Goal: Use online tool/utility: Use online tool/utility

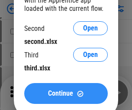
click at [66, 93] on span "Continue" at bounding box center [60, 93] width 25 height 7
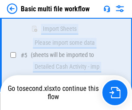
scroll to position [302, 0]
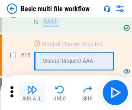
click at [32, 93] on img "button" at bounding box center [32, 89] width 10 height 10
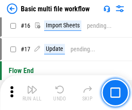
click at [32, 93] on img "button" at bounding box center [32, 89] width 10 height 10
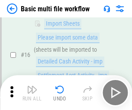
scroll to position [578, 0]
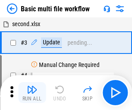
click at [32, 93] on img "button" at bounding box center [32, 89] width 10 height 10
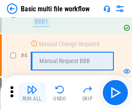
click at [32, 93] on img "button" at bounding box center [32, 89] width 10 height 10
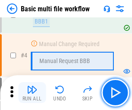
scroll to position [93, 0]
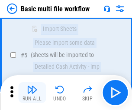
click at [32, 93] on img "button" at bounding box center [32, 89] width 10 height 10
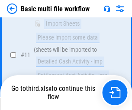
scroll to position [407, 0]
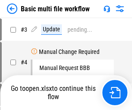
scroll to position [35, 0]
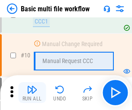
click at [32, 93] on img "button" at bounding box center [32, 89] width 10 height 10
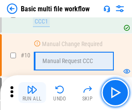
scroll to position [302, 0]
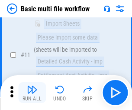
click at [32, 93] on img "button" at bounding box center [32, 89] width 10 height 10
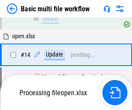
scroll to position [454, 0]
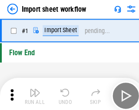
click at [32, 93] on img "button" at bounding box center [34, 89] width 10 height 10
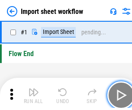
scroll to position [3, 0]
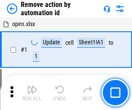
scroll to position [32, 0]
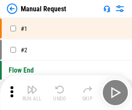
click at [32, 93] on img "button" at bounding box center [32, 89] width 10 height 10
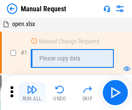
click at [32, 93] on img "button" at bounding box center [32, 89] width 10 height 10
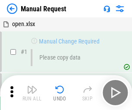
scroll to position [30, 0]
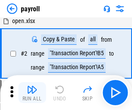
click at [32, 93] on img "button" at bounding box center [32, 89] width 10 height 10
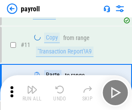
scroll to position [63, 0]
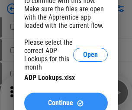
click at [66, 99] on span "Continue" at bounding box center [60, 102] width 25 height 7
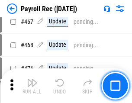
scroll to position [4630, 0]
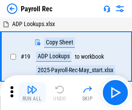
click at [32, 93] on img "button" at bounding box center [32, 89] width 10 height 10
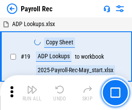
scroll to position [53, 0]
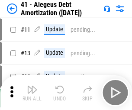
click at [32, 93] on img "button" at bounding box center [32, 89] width 10 height 10
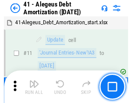
scroll to position [107, 0]
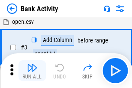
click at [32, 71] on img "button" at bounding box center [32, 68] width 10 height 10
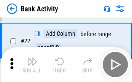
scroll to position [233, 0]
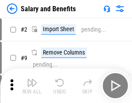
click at [32, 86] on img "button" at bounding box center [32, 83] width 10 height 10
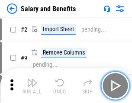
scroll to position [12, 0]
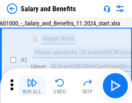
click at [32, 86] on img "button" at bounding box center [32, 83] width 10 height 10
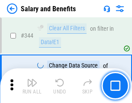
scroll to position [4068, 0]
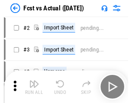
scroll to position [11, 0]
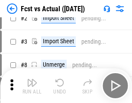
click at [32, 86] on img "button" at bounding box center [32, 83] width 10 height 10
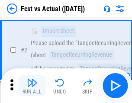
click at [32, 86] on img "button" at bounding box center [32, 83] width 10 height 10
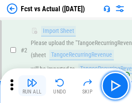
scroll to position [81, 0]
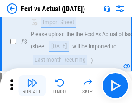
click at [32, 86] on img "button" at bounding box center [32, 83] width 10 height 10
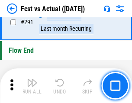
scroll to position [4112, 0]
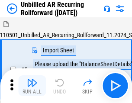
click at [32, 86] on img "button" at bounding box center [32, 83] width 10 height 10
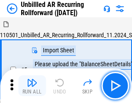
scroll to position [19, 0]
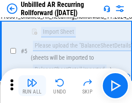
click at [32, 86] on img "button" at bounding box center [32, 83] width 10 height 10
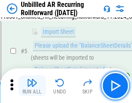
scroll to position [82, 0]
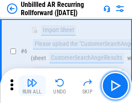
click at [32, 86] on img "button" at bounding box center [32, 83] width 10 height 10
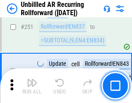
scroll to position [2951, 0]
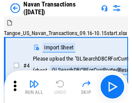
scroll to position [14, 0]
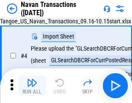
click at [32, 86] on img "button" at bounding box center [32, 83] width 10 height 10
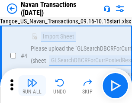
click at [32, 86] on img "button" at bounding box center [32, 83] width 10 height 10
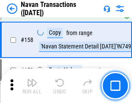
scroll to position [2817, 0]
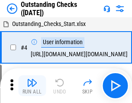
click at [32, 86] on img "button" at bounding box center [32, 83] width 10 height 10
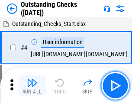
scroll to position [36, 0]
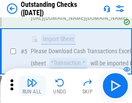
click at [32, 86] on img "button" at bounding box center [32, 83] width 10 height 10
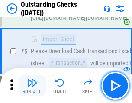
scroll to position [91, 0]
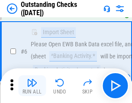
click at [32, 86] on img "button" at bounding box center [32, 83] width 10 height 10
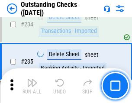
scroll to position [2638, 0]
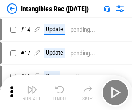
click at [32, 93] on img "button" at bounding box center [32, 89] width 10 height 10
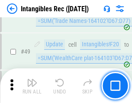
scroll to position [338, 0]
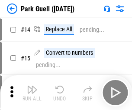
click at [32, 86] on img "button" at bounding box center [32, 89] width 10 height 10
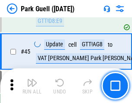
scroll to position [1086, 0]
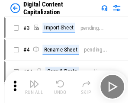
scroll to position [19, 0]
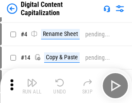
click at [32, 86] on img "button" at bounding box center [32, 83] width 10 height 10
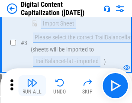
click at [32, 86] on img "button" at bounding box center [32, 83] width 10 height 10
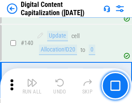
scroll to position [915, 0]
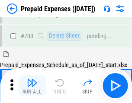
click at [32, 86] on img "button" at bounding box center [32, 83] width 10 height 10
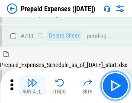
scroll to position [2338, 0]
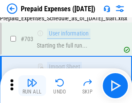
click at [32, 86] on img "button" at bounding box center [32, 83] width 10 height 10
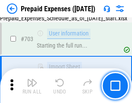
scroll to position [2389, 0]
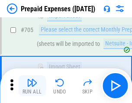
click at [32, 86] on img "button" at bounding box center [32, 83] width 10 height 10
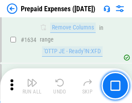
scroll to position [8459, 0]
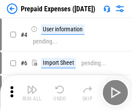
click at [32, 93] on img "button" at bounding box center [32, 89] width 10 height 10
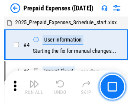
scroll to position [38, 0]
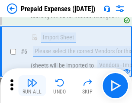
click at [32, 86] on img "button" at bounding box center [32, 83] width 10 height 10
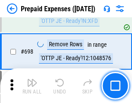
scroll to position [3025, 0]
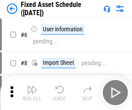
click at [32, 93] on img "button" at bounding box center [32, 89] width 10 height 10
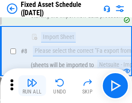
click at [32, 86] on img "button" at bounding box center [32, 83] width 10 height 10
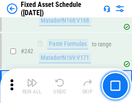
scroll to position [2691, 0]
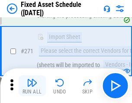
click at [32, 86] on img "button" at bounding box center [32, 83] width 10 height 10
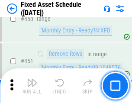
scroll to position [3884, 0]
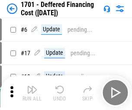
click at [32, 93] on img "button" at bounding box center [32, 89] width 10 height 10
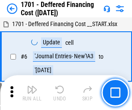
scroll to position [104, 0]
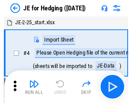
scroll to position [1, 0]
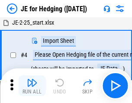
click at [32, 86] on img "button" at bounding box center [32, 83] width 10 height 10
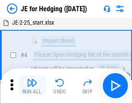
click at [32, 86] on img "button" at bounding box center [32, 83] width 10 height 10
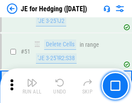
scroll to position [563, 0]
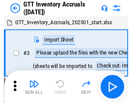
scroll to position [1, 0]
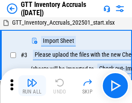
click at [32, 86] on img "button" at bounding box center [32, 83] width 10 height 10
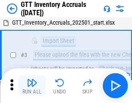
click at [32, 86] on img "button" at bounding box center [32, 83] width 10 height 10
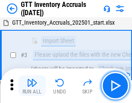
scroll to position [56, 0]
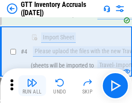
click at [32, 86] on img "button" at bounding box center [32, 83] width 10 height 10
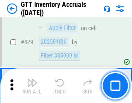
scroll to position [6594, 0]
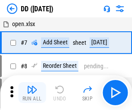
click at [32, 93] on img "button" at bounding box center [32, 89] width 10 height 10
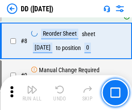
scroll to position [84, 0]
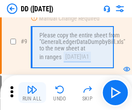
click at [32, 93] on img "button" at bounding box center [32, 89] width 10 height 10
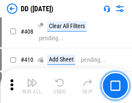
scroll to position [3887, 0]
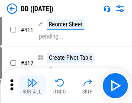
click at [32, 86] on img "button" at bounding box center [32, 83] width 10 height 10
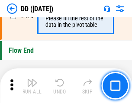
scroll to position [4158, 0]
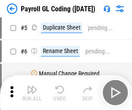
click at [32, 93] on img "button" at bounding box center [32, 89] width 10 height 10
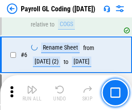
scroll to position [104, 0]
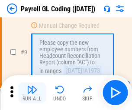
click at [32, 93] on img "button" at bounding box center [32, 89] width 10 height 10
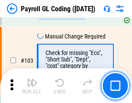
scroll to position [2038, 0]
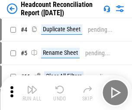
click at [32, 93] on img "button" at bounding box center [32, 89] width 10 height 10
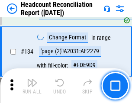
scroll to position [1044, 0]
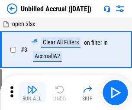
click at [32, 93] on img "button" at bounding box center [32, 89] width 10 height 10
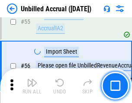
scroll to position [907, 0]
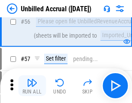
click at [32, 86] on img "button" at bounding box center [32, 83] width 10 height 10
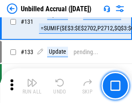
scroll to position [2588, 0]
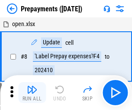
click at [32, 93] on img "button" at bounding box center [32, 89] width 10 height 10
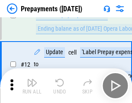
scroll to position [54, 0]
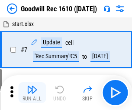
click at [32, 93] on img "button" at bounding box center [32, 89] width 10 height 10
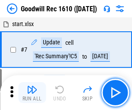
scroll to position [149, 0]
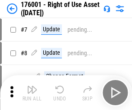
click at [32, 93] on img "button" at bounding box center [32, 89] width 10 height 10
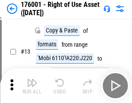
scroll to position [56, 0]
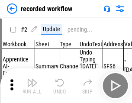
click at [32, 86] on img "button" at bounding box center [32, 83] width 10 height 10
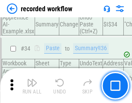
scroll to position [2715, 0]
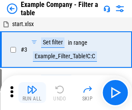
click at [32, 93] on img "button" at bounding box center [32, 89] width 10 height 10
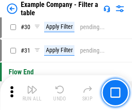
scroll to position [795, 0]
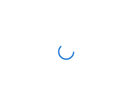
scroll to position [13, 0]
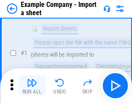
click at [32, 86] on img "button" at bounding box center [32, 83] width 10 height 10
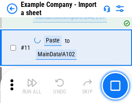
scroll to position [192, 0]
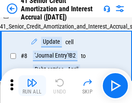
click at [32, 86] on img "button" at bounding box center [32, 83] width 10 height 10
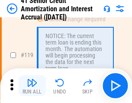
click at [32, 86] on img "button" at bounding box center [32, 83] width 10 height 10
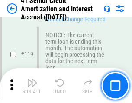
scroll to position [820, 0]
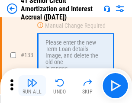
click at [32, 86] on img "button" at bounding box center [32, 83] width 10 height 10
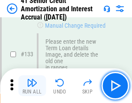
scroll to position [908, 0]
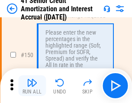
click at [32, 86] on img "button" at bounding box center [32, 83] width 10 height 10
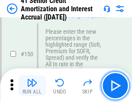
scroll to position [999, 0]
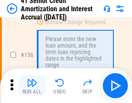
click at [32, 86] on img "button" at bounding box center [32, 83] width 10 height 10
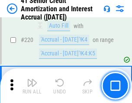
scroll to position [1946, 0]
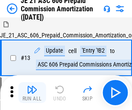
click at [32, 86] on img "button" at bounding box center [32, 89] width 10 height 10
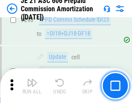
scroll to position [1599, 0]
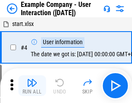
click at [32, 86] on img "button" at bounding box center [32, 83] width 10 height 10
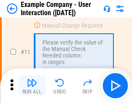
click at [32, 86] on img "button" at bounding box center [32, 83] width 10 height 10
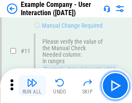
scroll to position [188, 0]
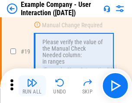
click at [32, 86] on img "button" at bounding box center [32, 83] width 10 height 10
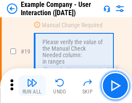
click at [32, 86] on img "button" at bounding box center [32, 83] width 10 height 10
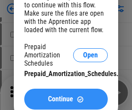
click at [66, 99] on span "Continue" at bounding box center [60, 99] width 25 height 7
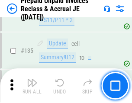
scroll to position [1126, 0]
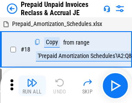
click at [32, 86] on img "button" at bounding box center [32, 83] width 10 height 10
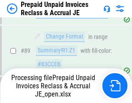
scroll to position [709, 0]
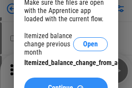
click at [66, 85] on span "Continue" at bounding box center [60, 88] width 25 height 7
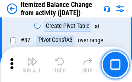
scroll to position [849, 0]
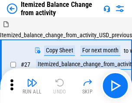
scroll to position [13, 0]
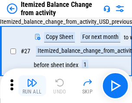
click at [32, 86] on img "button" at bounding box center [32, 83] width 10 height 10
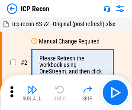
scroll to position [4, 0]
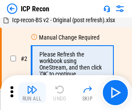
click at [32, 93] on img "button" at bounding box center [32, 89] width 10 height 10
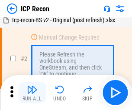
click at [32, 93] on img "button" at bounding box center [32, 89] width 10 height 10
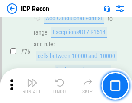
scroll to position [781, 0]
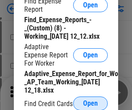
click at [91, 103] on span "Open" at bounding box center [90, 103] width 15 height 7
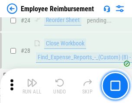
scroll to position [406, 0]
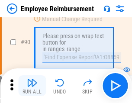
click at [32, 86] on img "button" at bounding box center [32, 83] width 10 height 10
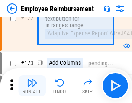
click at [32, 86] on img "button" at bounding box center [32, 83] width 10 height 10
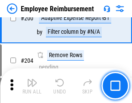
scroll to position [2198, 0]
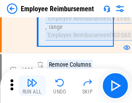
click at [32, 86] on img "button" at bounding box center [32, 83] width 10 height 10
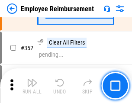
click at [32, 86] on img "button" at bounding box center [32, 83] width 10 height 10
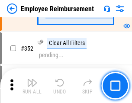
scroll to position [4479, 0]
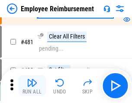
click at [32, 86] on img "button" at bounding box center [32, 83] width 10 height 10
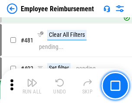
scroll to position [5312, 0]
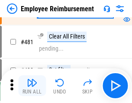
click at [32, 86] on img "button" at bounding box center [32, 83] width 10 height 10
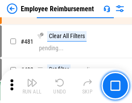
click at [32, 86] on img "button" at bounding box center [32, 83] width 10 height 10
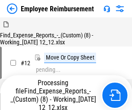
scroll to position [30, 0]
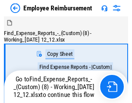
scroll to position [30, 0]
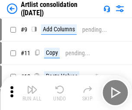
click at [32, 93] on img "button" at bounding box center [32, 89] width 10 height 10
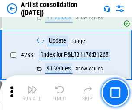
scroll to position [3593, 0]
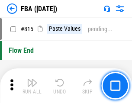
scroll to position [7777, 0]
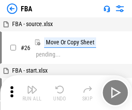
scroll to position [9, 0]
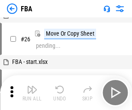
click at [32, 93] on img "button" at bounding box center [32, 89] width 10 height 10
